Goal: Transaction & Acquisition: Purchase product/service

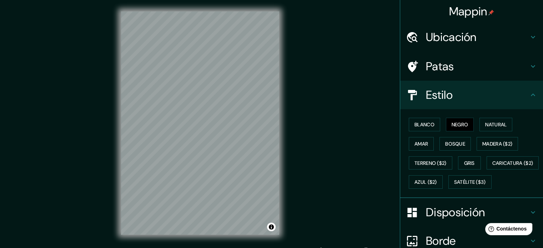
click at [519, 39] on h4 "Ubicación" at bounding box center [477, 37] width 103 height 14
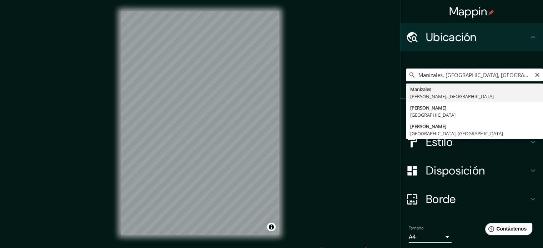
click at [493, 76] on input "Manizales, [GEOGRAPHIC_DATA], [GEOGRAPHIC_DATA]" at bounding box center [474, 74] width 137 height 13
type input "M"
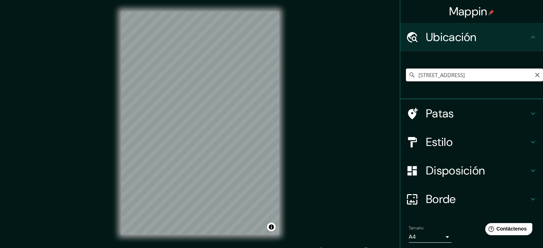
click at [521, 76] on input "[STREET_ADDRESS]" at bounding box center [474, 74] width 137 height 13
type input "[STREET_ADDRESS]"
click at [534, 74] on icon "Claro" at bounding box center [537, 75] width 6 height 6
click at [502, 77] on input "Elige tu ciudad o zona" at bounding box center [474, 74] width 137 height 13
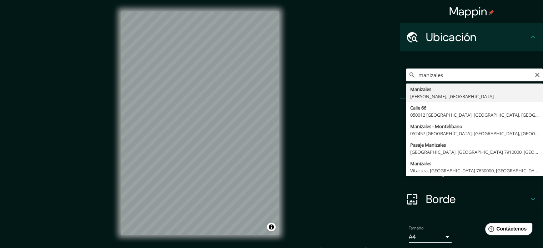
type input "Manizales, [GEOGRAPHIC_DATA], [GEOGRAPHIC_DATA]"
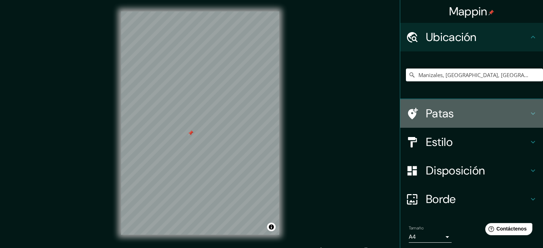
click at [529, 115] on icon at bounding box center [532, 113] width 9 height 9
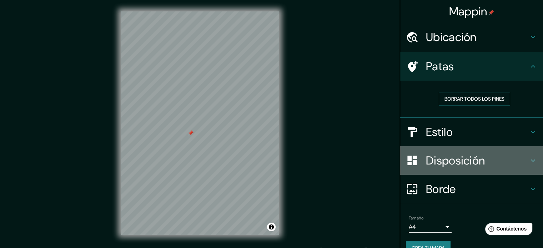
click at [528, 161] on icon at bounding box center [532, 160] width 9 height 9
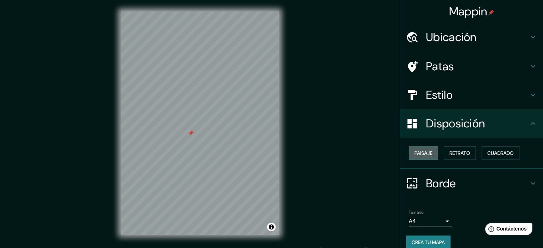
click at [414, 153] on font "Paisaje" at bounding box center [423, 153] width 18 height 6
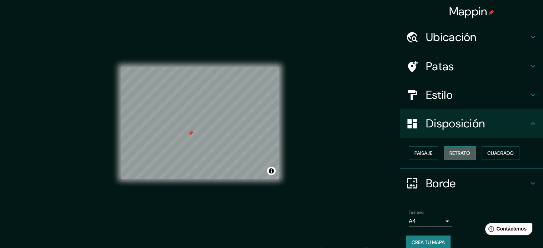
click at [463, 154] on font "Retrato" at bounding box center [459, 153] width 21 height 6
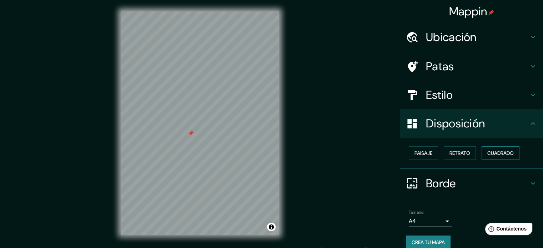
click at [487, 154] on font "Cuadrado" at bounding box center [500, 153] width 26 height 6
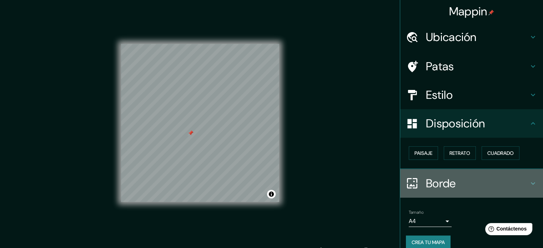
click at [528, 184] on icon at bounding box center [532, 183] width 9 height 9
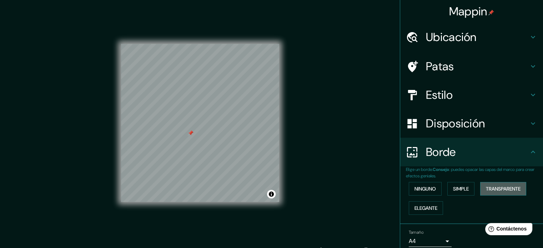
click at [493, 192] on font "Transparente" at bounding box center [503, 188] width 35 height 9
click at [491, 190] on font "Transparente" at bounding box center [503, 189] width 35 height 6
click at [424, 189] on font "Ninguno" at bounding box center [424, 189] width 21 height 6
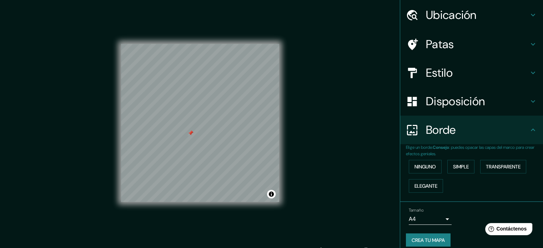
scroll to position [24, 0]
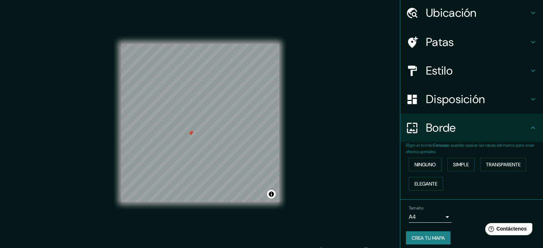
click at [441, 218] on body "Mappin Ubicación Manizales, [GEOGRAPHIC_DATA], [GEOGRAPHIC_DATA] Patas Estilo D…" at bounding box center [271, 124] width 543 height 248
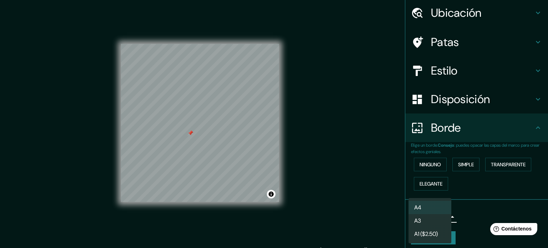
click at [435, 220] on li "A3" at bounding box center [429, 220] width 43 height 13
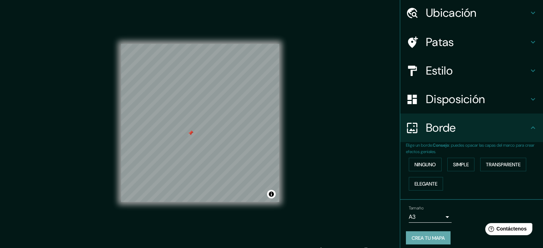
click at [433, 243] on button "Crea tu mapa" at bounding box center [428, 238] width 45 height 14
